Goal: Task Accomplishment & Management: Use online tool/utility

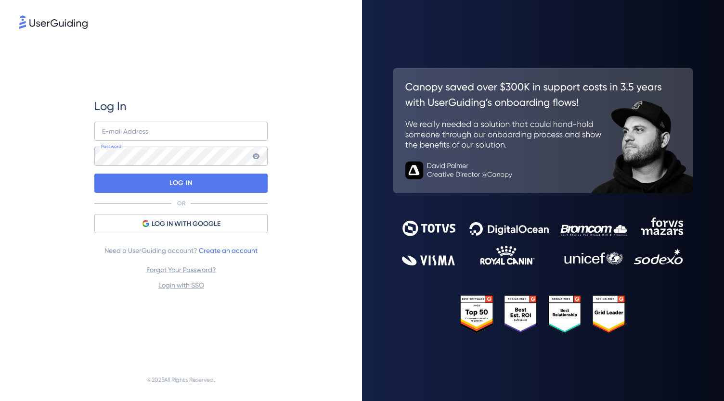
click at [168, 118] on div "Log In E-mail Address Password LOG IN OR LOG IN WITH GOOGLE Need a UserGuiding …" at bounding box center [180, 195] width 173 height 192
click at [168, 127] on input "email" at bounding box center [180, 131] width 173 height 19
click at [187, 223] on span "LOG IN WITH GOOGLE" at bounding box center [186, 224] width 69 height 12
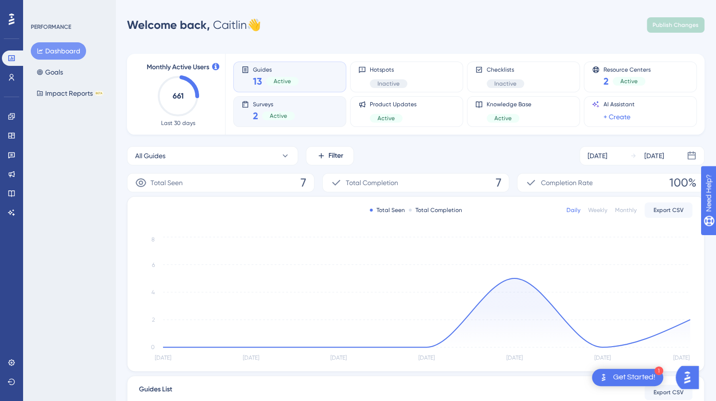
click at [265, 110] on div "2 Active" at bounding box center [274, 115] width 42 height 13
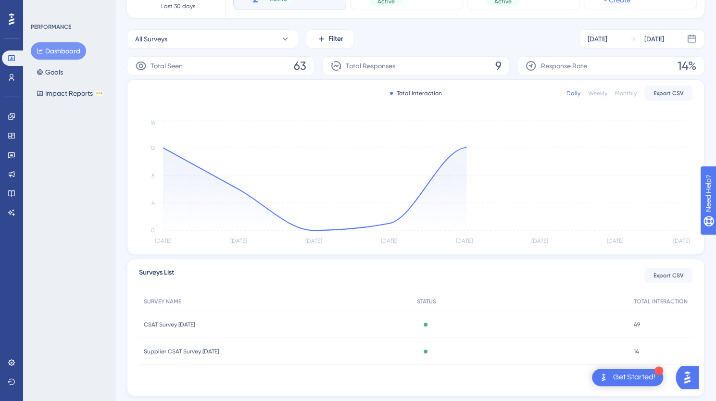
scroll to position [142, 0]
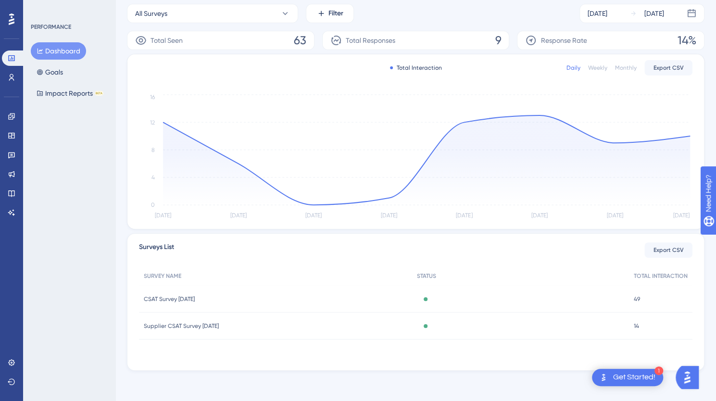
click at [434, 298] on div "Active" at bounding box center [425, 299] width 17 height 4
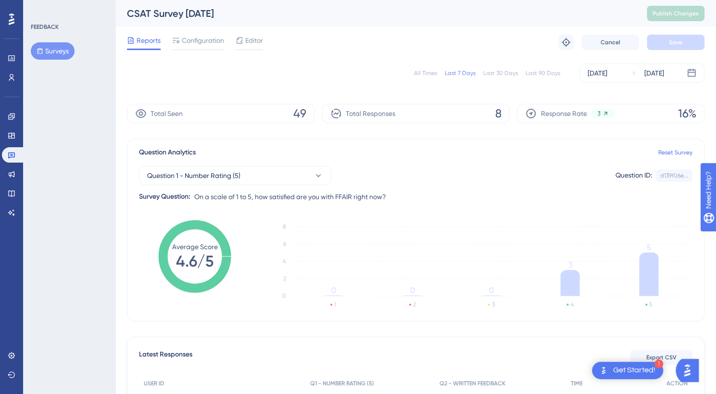
scroll to position [284, 0]
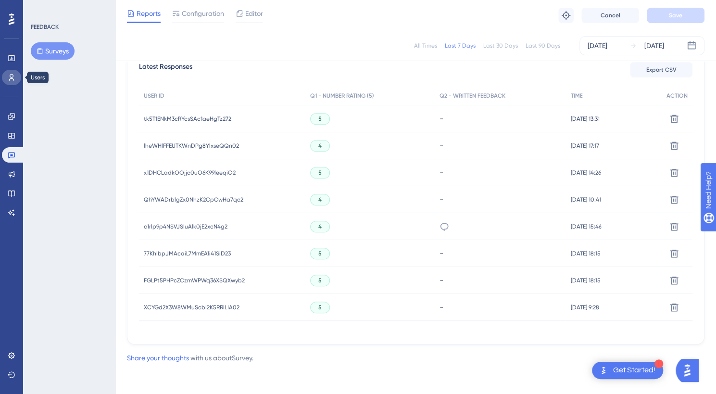
click at [11, 77] on icon at bounding box center [11, 77] width 5 height 7
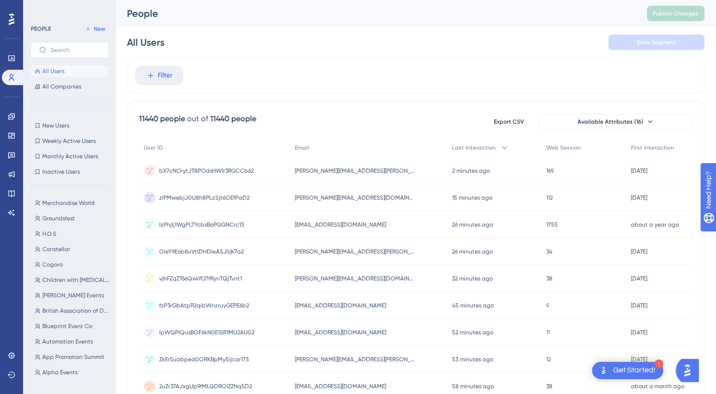
click at [65, 49] on div "✨ Save My Spot!✨" at bounding box center [363, 177] width 724 height 401
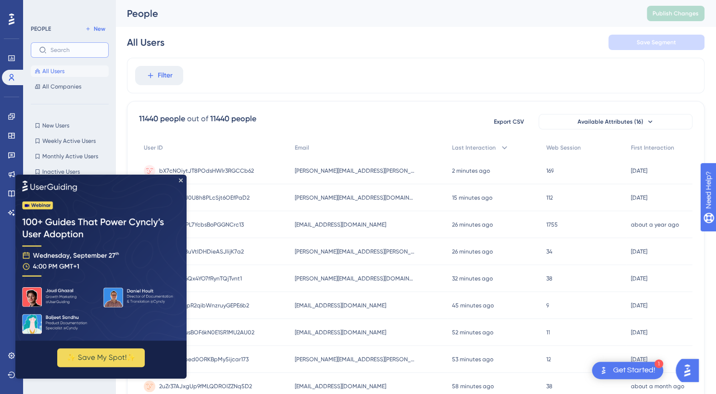
click at [65, 49] on input "text" at bounding box center [76, 50] width 50 height 7
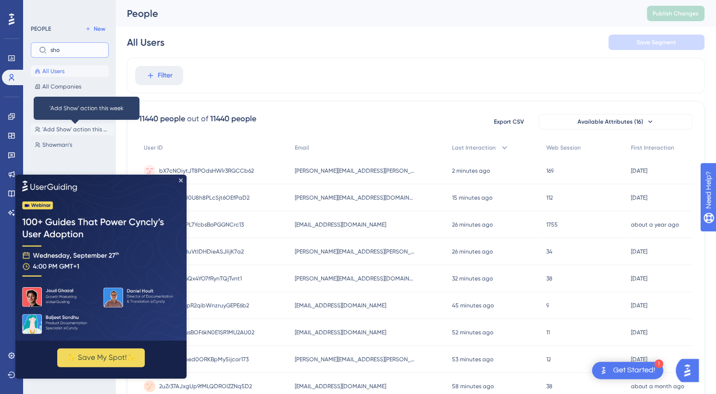
type input "sho"
click at [77, 127] on span "'Add Show' action this week" at bounding box center [76, 130] width 68 height 8
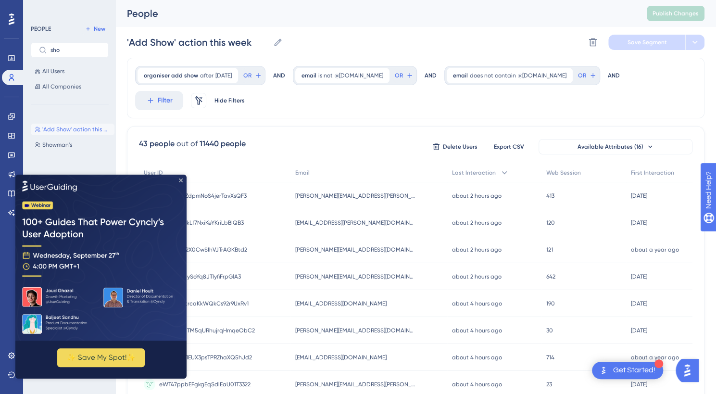
click at [179, 179] on icon "Close Preview" at bounding box center [181, 181] width 4 height 4
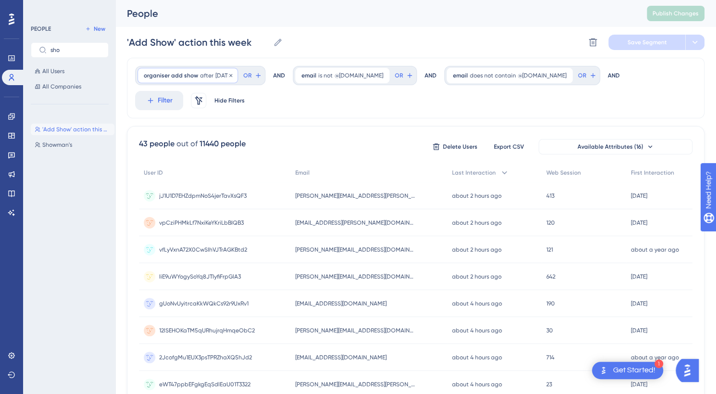
click at [179, 83] on div "organiser add show after [DATE] [DATE] Remove" at bounding box center [188, 75] width 101 height 15
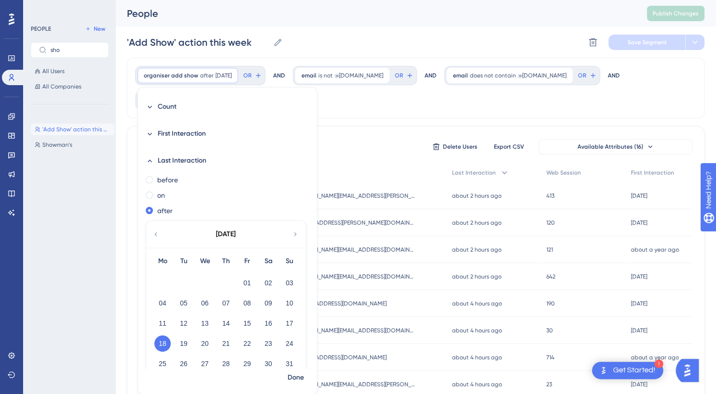
click at [296, 233] on icon at bounding box center [296, 234] width 8 height 9
click at [203, 323] on button "17" at bounding box center [205, 323] width 16 height 16
click at [228, 322] on button "18" at bounding box center [226, 323] width 16 height 16
click at [208, 323] on button "17" at bounding box center [205, 323] width 16 height 16
click at [299, 383] on span "Done" at bounding box center [296, 378] width 16 height 12
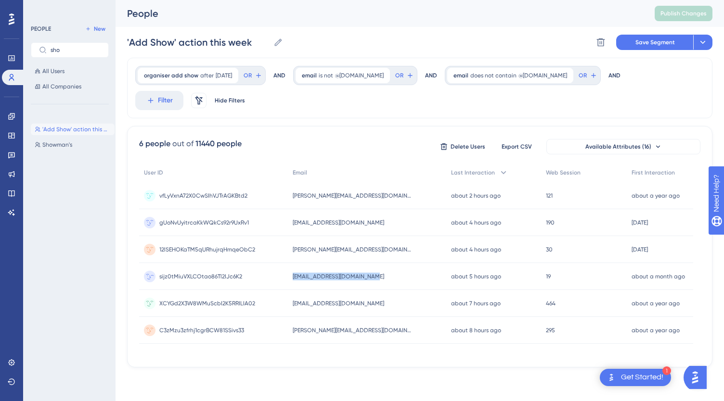
drag, startPoint x: 395, startPoint y: 254, endPoint x: 267, endPoint y: 257, distance: 128.0
click at [0, 0] on div "sijz0tMiuVXLCOtao86Tl2IJc6K2 sijz0tMiuVXLCOtao86Tl2IJc6K2 [EMAIL_ADDRESS][DOMAI…" at bounding box center [0, 0] width 0 height 0
copy div "sijz0tMiuVXLCOtao86Tl2IJc6K2 [EMAIL_ADDRESS][DOMAIN_NAME]"
click at [398, 290] on div "[EMAIL_ADDRESS][DOMAIN_NAME] [EMAIL_ADDRESS][DOMAIN_NAME]" at bounding box center [367, 303] width 158 height 27
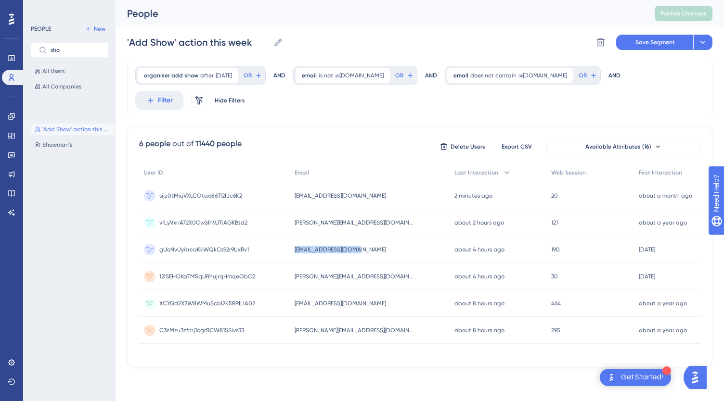
drag, startPoint x: 372, startPoint y: 222, endPoint x: 291, endPoint y: 222, distance: 81.8
click at [0, 0] on div "gUoNvUyitrcaKkWQkCs92r9UxRv1 gUoNvUyitrcaKkWQkCs92r9UxRv1 [EMAIL_ADDRESS][DOMAI…" at bounding box center [0, 0] width 0 height 0
copy div "gUoNvUyitrcaKkWQkCs92r9UxRv1 [EMAIL_ADDRESS][DOMAIN_NAME]"
